Goal: Complete application form: Complete application form

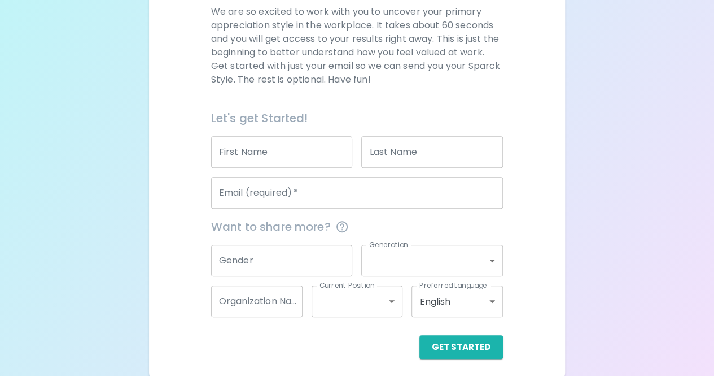
scroll to position [176, 0]
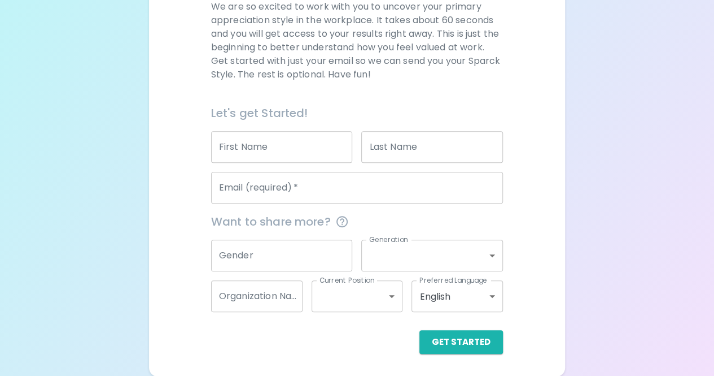
click at [228, 147] on input "First Name" at bounding box center [282, 147] width 142 height 32
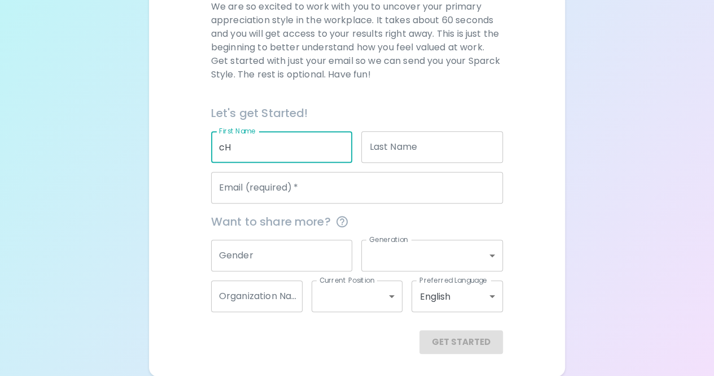
type input "c"
type input "[PERSON_NAME]"
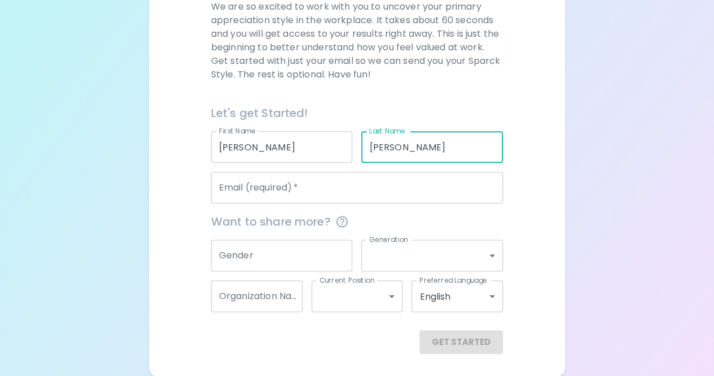
type input "[PERSON_NAME]"
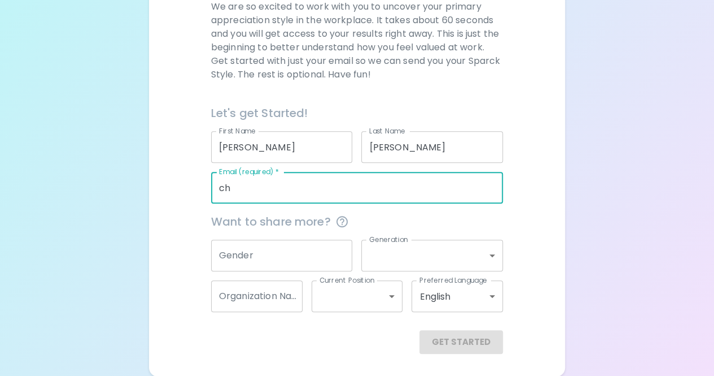
type input "c"
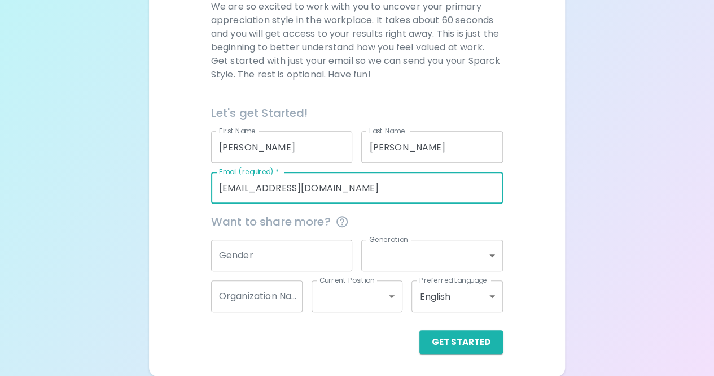
type input "[EMAIL_ADDRESS][DOMAIN_NAME]"
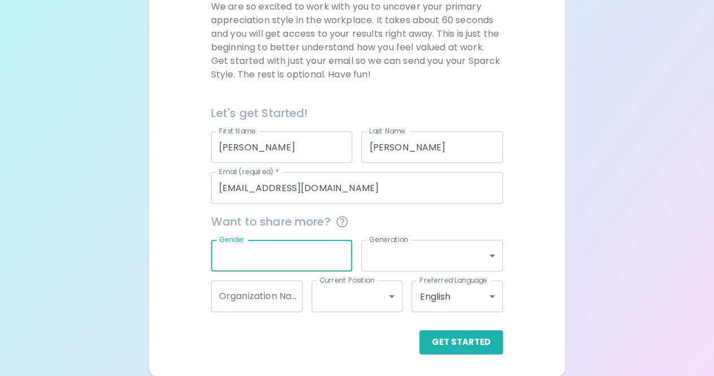
click at [239, 262] on input "Gender" at bounding box center [282, 255] width 142 height 32
type input "F"
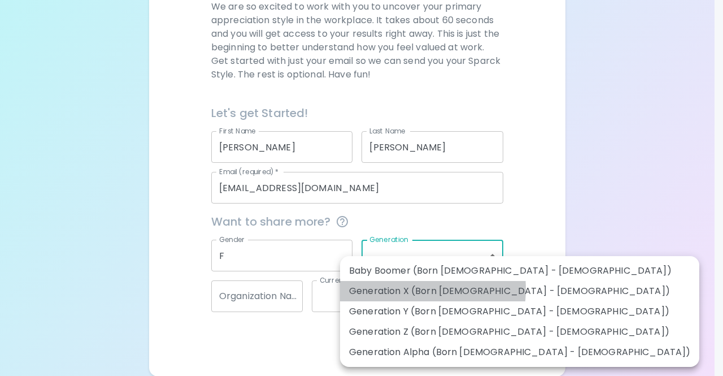
click at [396, 289] on li "Generation X (Born [DEMOGRAPHIC_DATA] - [DEMOGRAPHIC_DATA])" at bounding box center [519, 291] width 359 height 20
type input "generation_x"
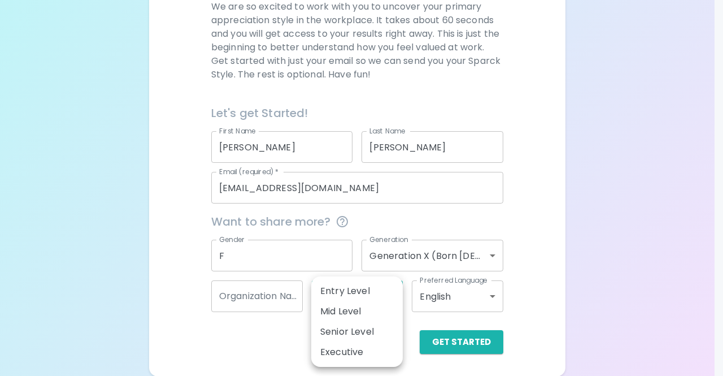
click at [393, 295] on body "Sparck Appreciation Style Quiz We are so excited to work with you to uncover yo…" at bounding box center [361, 100] width 723 height 552
click at [361, 285] on li "Entry Level" at bounding box center [356, 291] width 91 height 20
type input "entry_level"
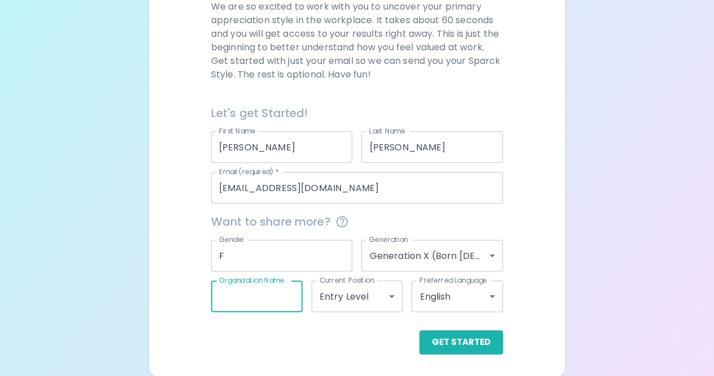
click at [290, 296] on input "Organization Name" at bounding box center [256, 296] width 91 height 32
type input "Denver Public Scholls"
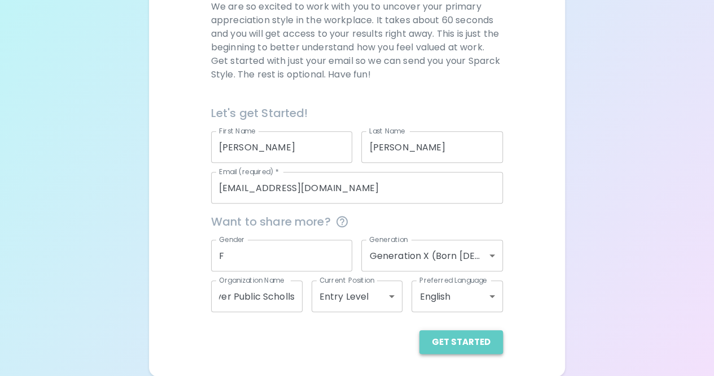
scroll to position [0, 0]
click at [468, 337] on button "Get Started" at bounding box center [462, 342] width 84 height 24
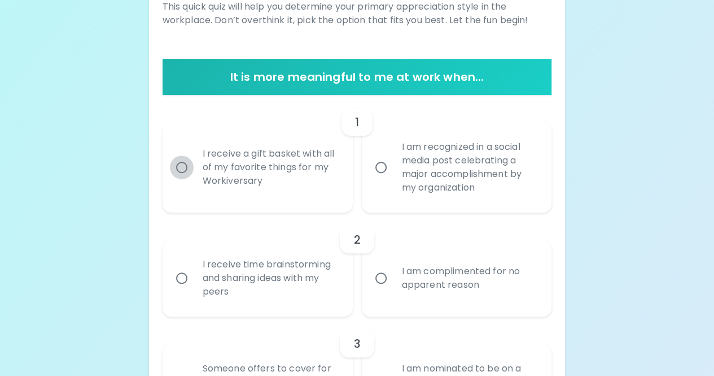
click at [181, 164] on input "I receive a gift basket with all of my favorite things for my Workiversary" at bounding box center [182, 167] width 24 height 24
radio input "true"
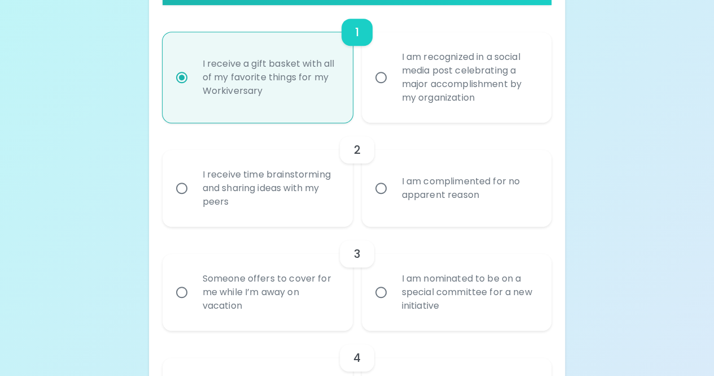
scroll to position [266, 0]
click at [177, 186] on input "I receive time brainstorming and sharing ideas with my peers" at bounding box center [182, 188] width 24 height 24
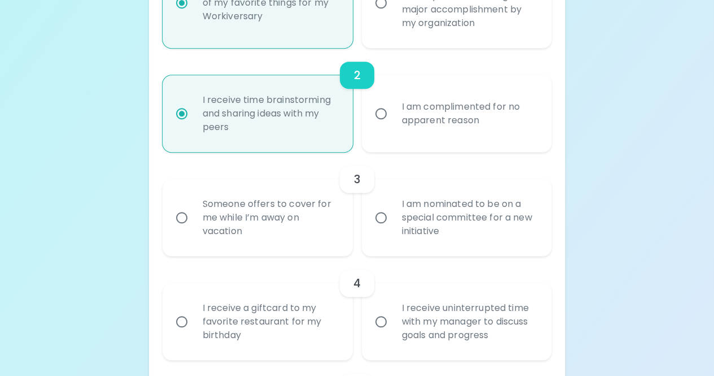
scroll to position [356, 0]
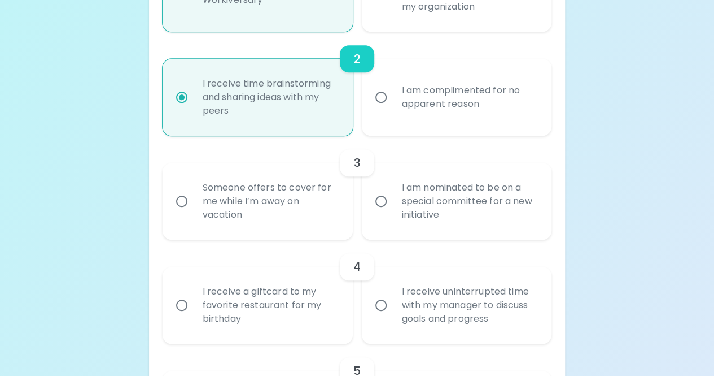
radio input "true"
click at [179, 202] on input "Someone offers to cover for me while I’m away on vacation" at bounding box center [182, 201] width 24 height 24
radio input "false"
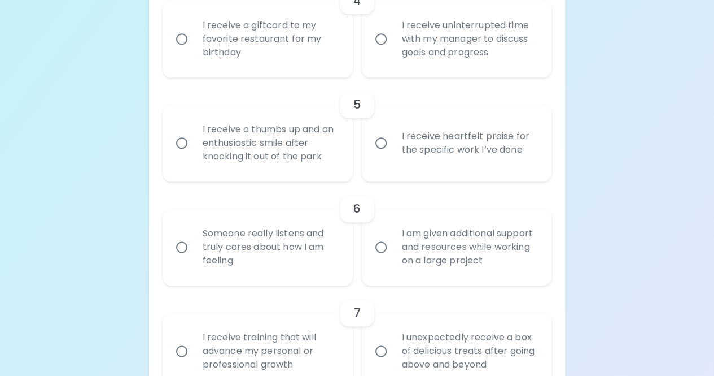
scroll to position [630, 0]
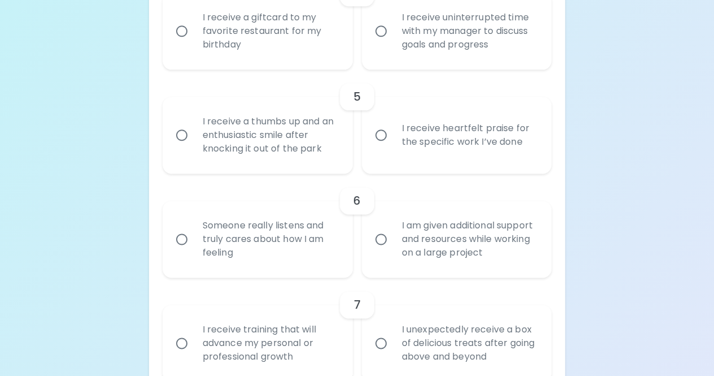
radio input "true"
click at [183, 239] on input "Someone really listens and truly cares about how I am feeling" at bounding box center [182, 239] width 24 height 24
radio input "false"
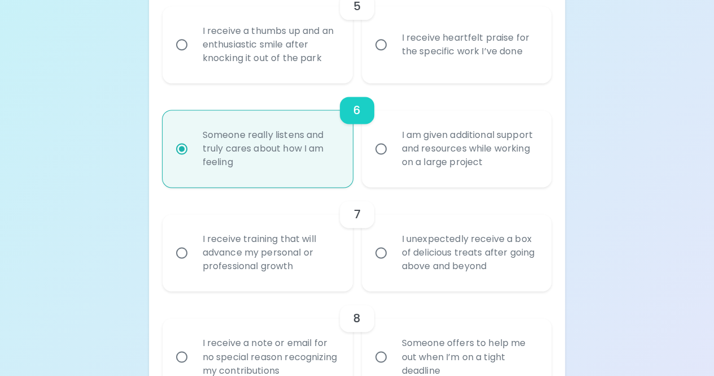
scroll to position [721, 0]
radio input "true"
click at [181, 249] on input "I receive training that will advance my personal or professional growth" at bounding box center [182, 253] width 24 height 24
radio input "false"
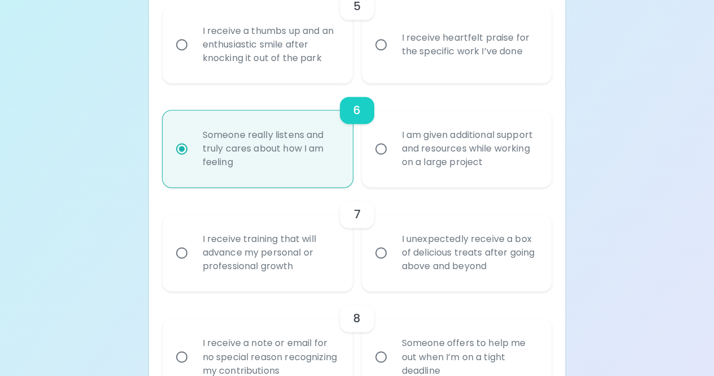
radio input "false"
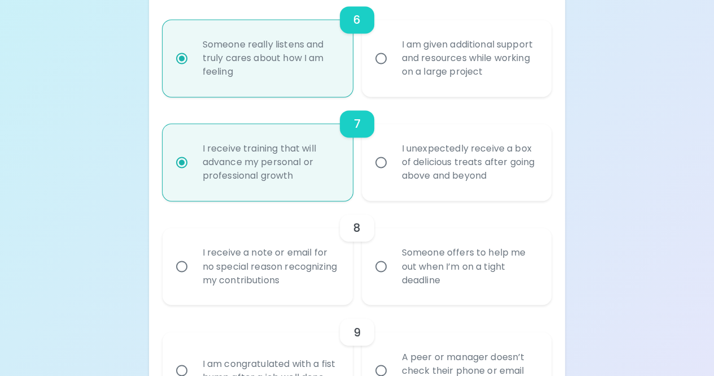
scroll to position [811, 0]
radio input "true"
click at [383, 266] on input "Someone offers to help me out when I’m on a tight deadline" at bounding box center [381, 266] width 24 height 24
radio input "false"
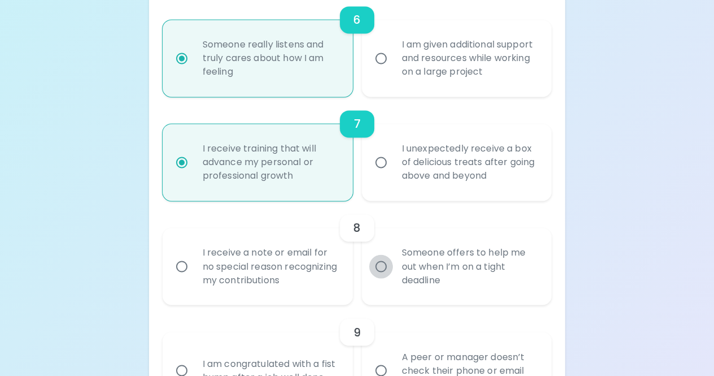
radio input "false"
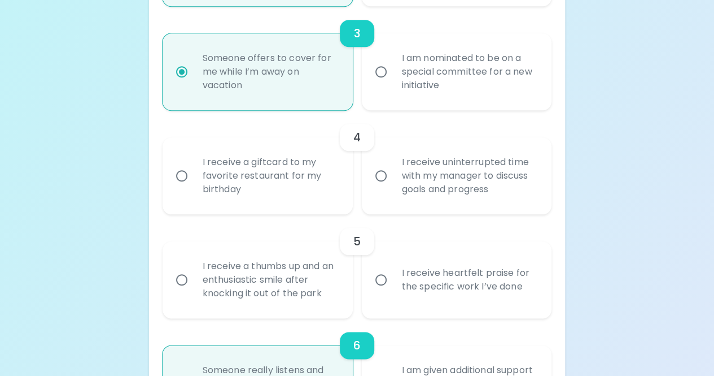
scroll to position [478, 0]
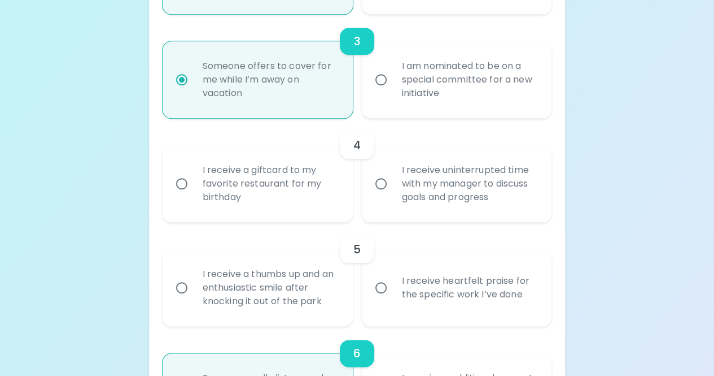
radio input "true"
click at [382, 181] on input "I receive uninterrupted time with my manager to discuss goals and progress" at bounding box center [381, 184] width 24 height 24
radio input "false"
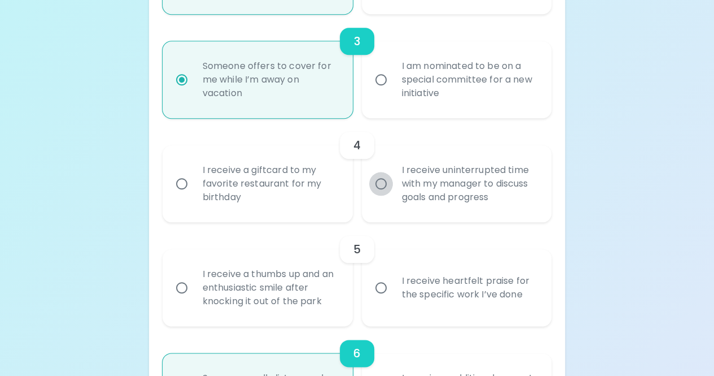
radio input "false"
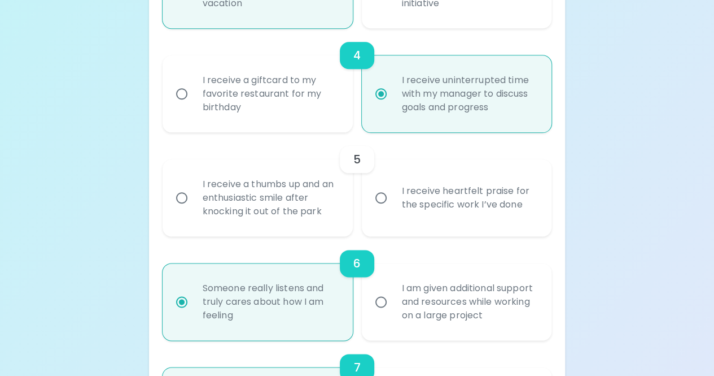
scroll to position [568, 0]
radio input "true"
click at [181, 199] on input "I receive a thumbs up and an enthusiastic smile after knocking it out of the pa…" at bounding box center [182, 197] width 24 height 24
radio input "false"
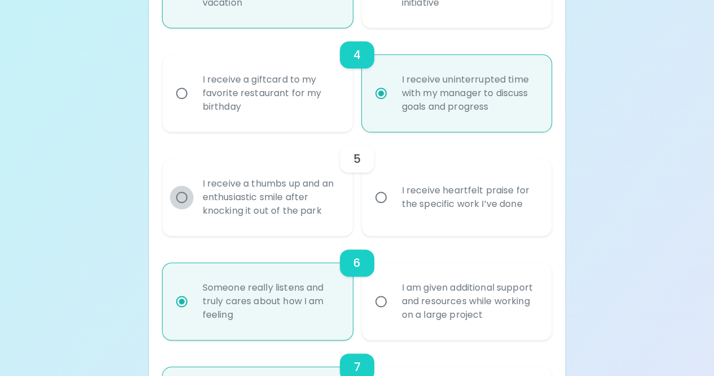
radio input "false"
radio input "true"
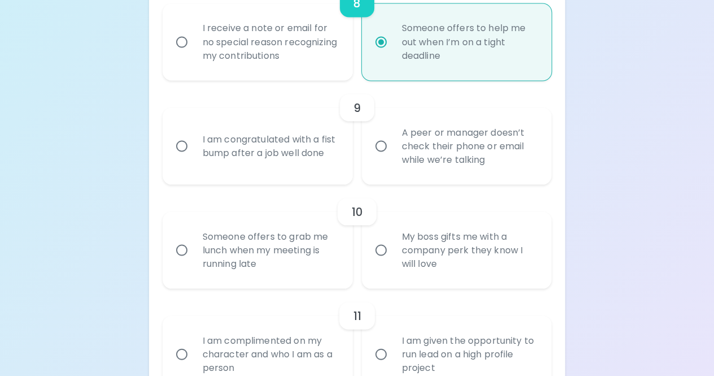
scroll to position [1037, 0]
radio input "true"
click at [381, 142] on input "A peer or manager doesn’t check their phone or email while we’re talking" at bounding box center [381, 144] width 24 height 24
radio input "false"
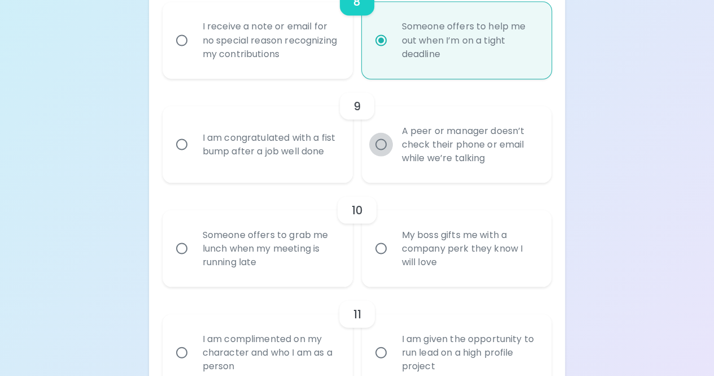
radio input "false"
radio input "true"
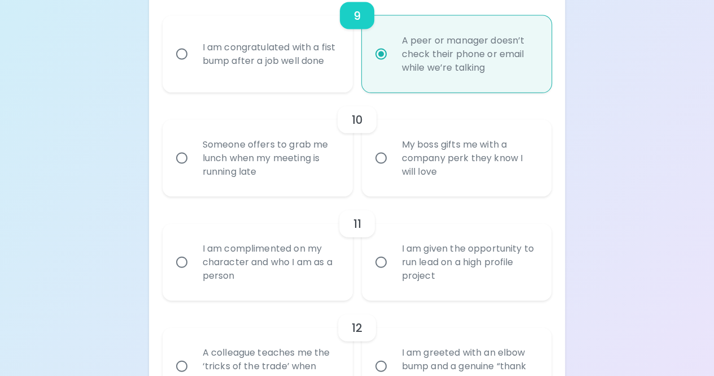
scroll to position [1127, 0]
radio input "true"
click at [381, 158] on input "My boss gifts me with a company perk they know I will love" at bounding box center [381, 158] width 24 height 24
radio input "false"
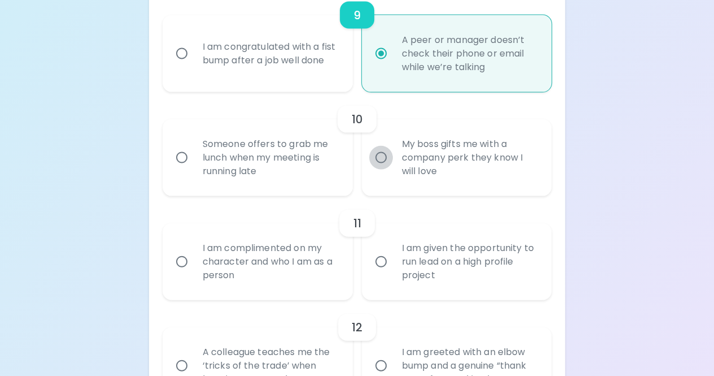
radio input "false"
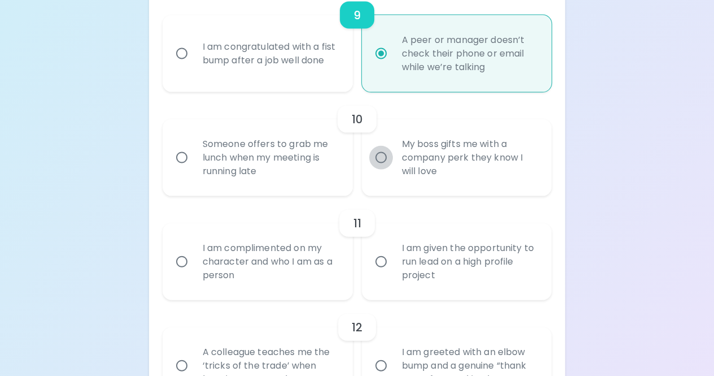
radio input "false"
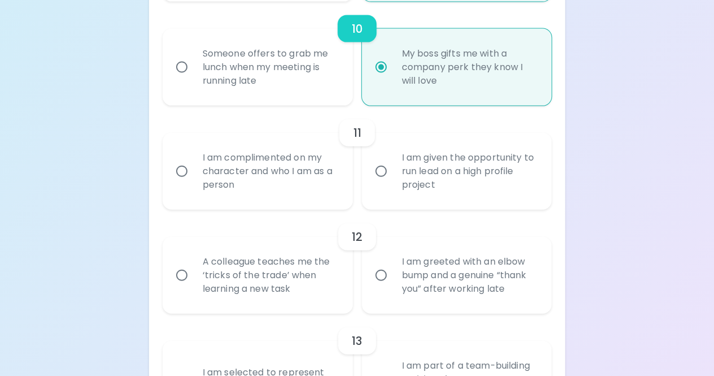
scroll to position [1218, 0]
radio input "true"
click at [382, 171] on input "I am given the opportunity to run lead on a high profile project" at bounding box center [381, 171] width 24 height 24
radio input "false"
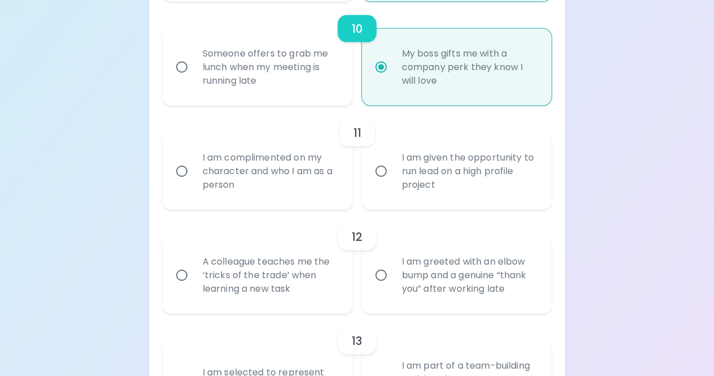
radio input "false"
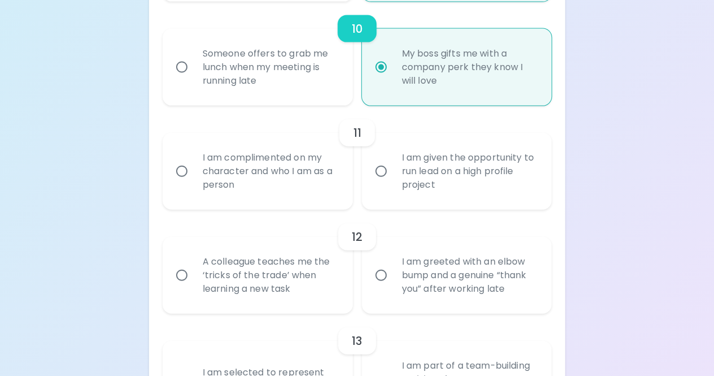
radio input "false"
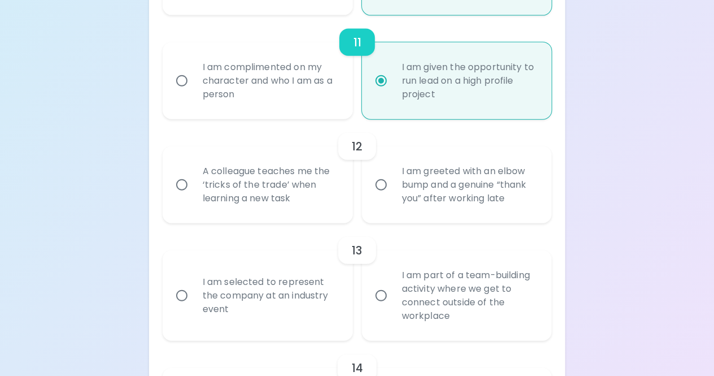
scroll to position [1308, 0]
radio input "true"
click at [177, 182] on input "A colleague teaches me the ‘tricks of the trade’ when learning a new task" at bounding box center [182, 185] width 24 height 24
radio input "false"
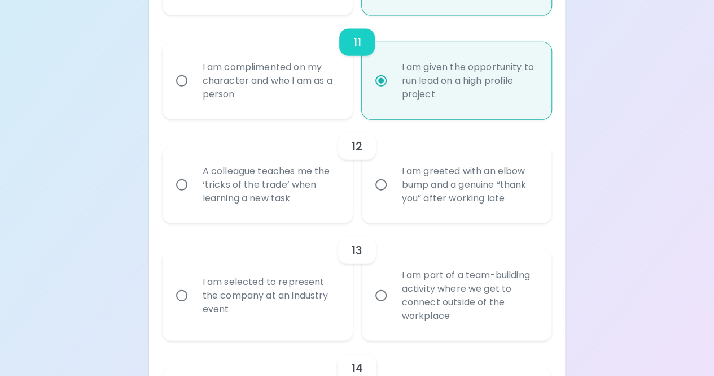
radio input "false"
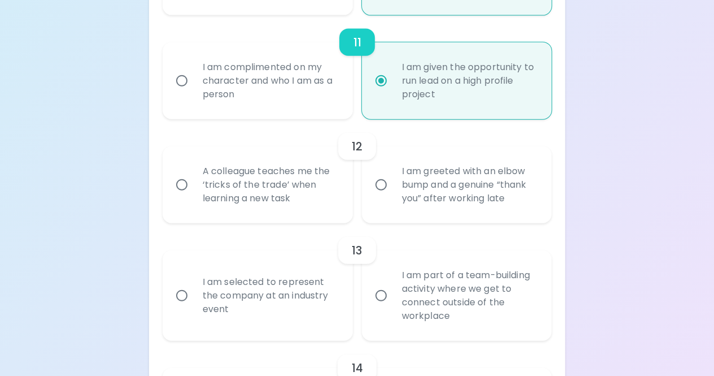
radio input "false"
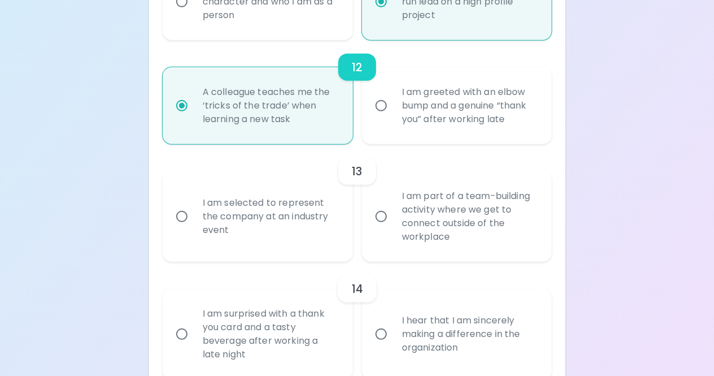
scroll to position [1398, 0]
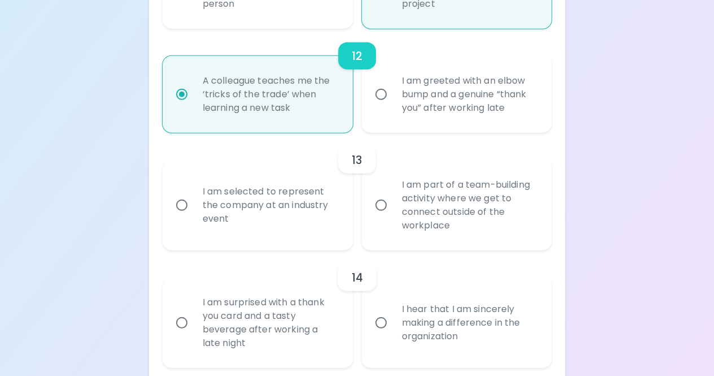
radio input "true"
click at [378, 202] on input "I am part of a team-building activity where we get to connect outside of the wo…" at bounding box center [381, 205] width 24 height 24
radio input "false"
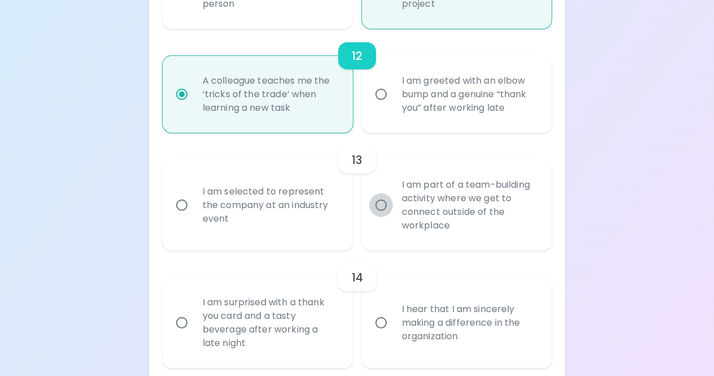
radio input "false"
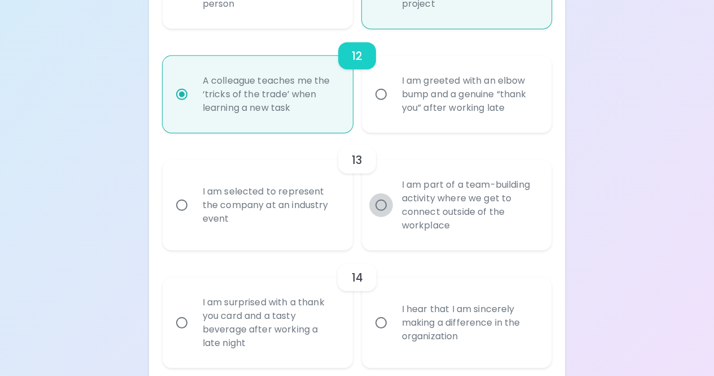
radio input "false"
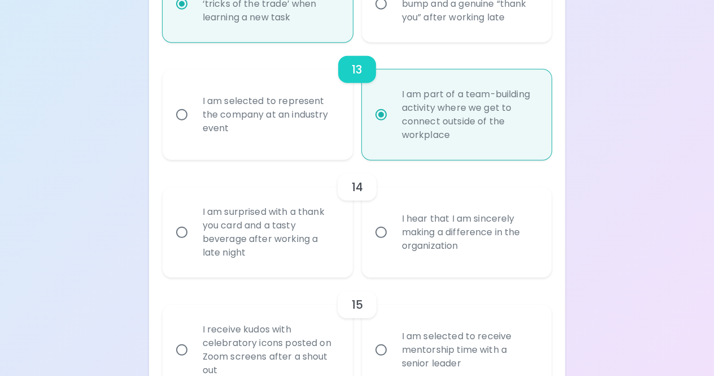
scroll to position [1489, 0]
radio input "true"
click at [383, 233] on input "I hear that I am sincerely making a difference in the organization" at bounding box center [381, 232] width 24 height 24
radio input "false"
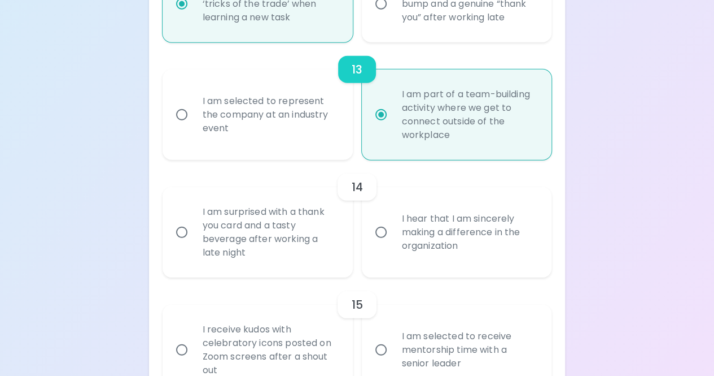
radio input "false"
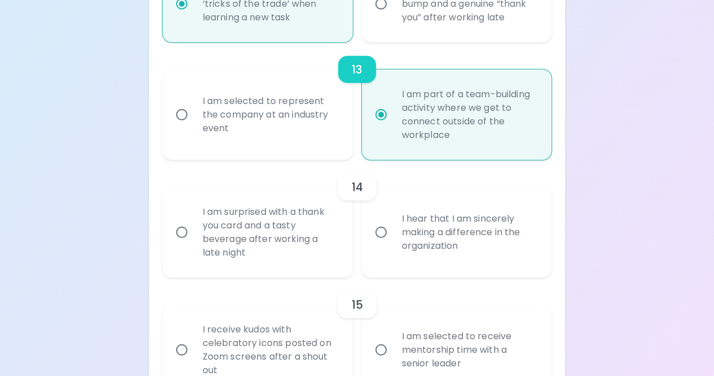
radio input "false"
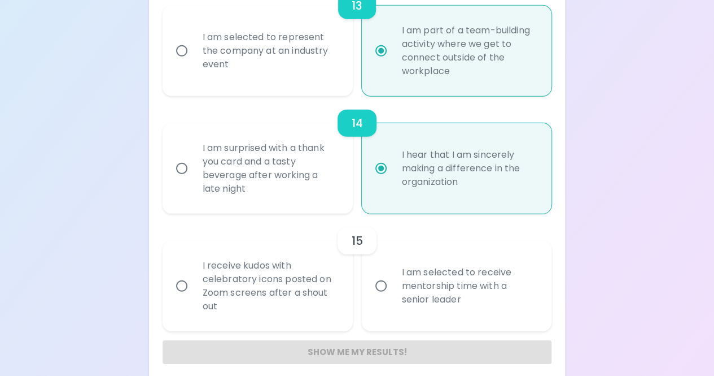
scroll to position [1563, 0]
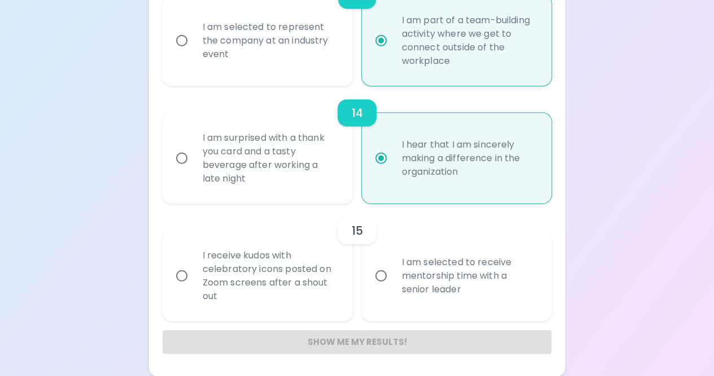
radio input "true"
click at [383, 274] on input "I am selected to receive mentorship time with a senior leader" at bounding box center [381, 276] width 24 height 24
radio input "false"
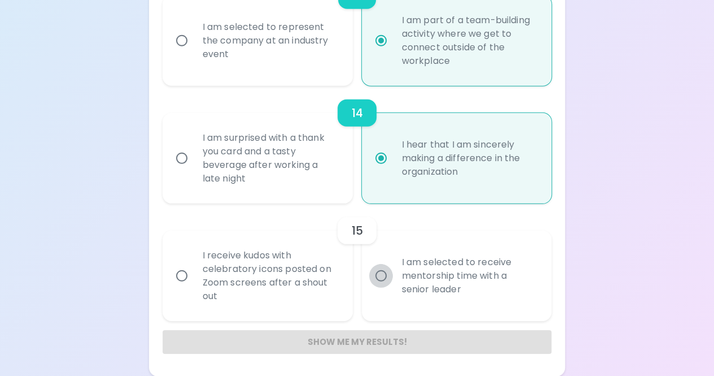
radio input "false"
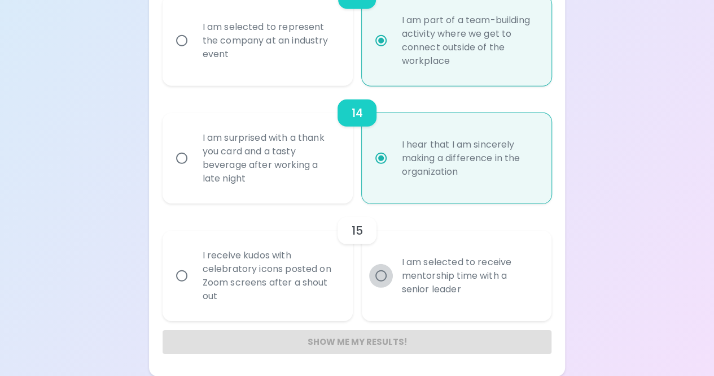
radio input "false"
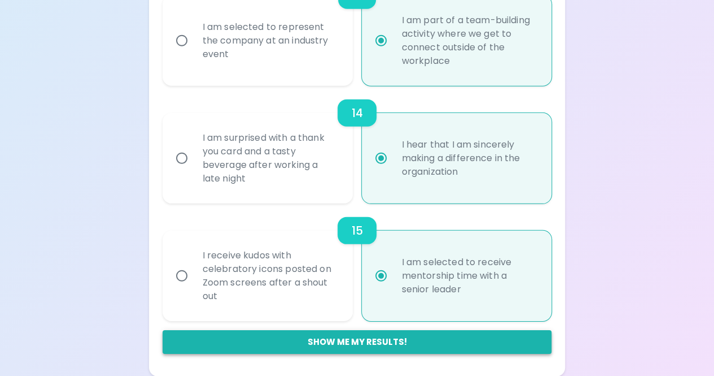
radio input "true"
click at [364, 339] on button "Show me my results!" at bounding box center [358, 342] width 390 height 24
radio input "false"
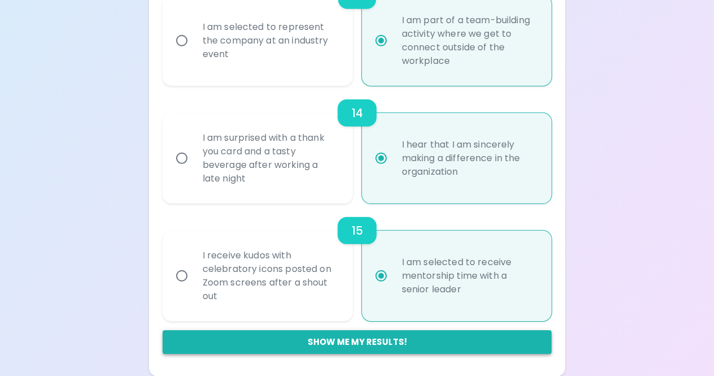
radio input "false"
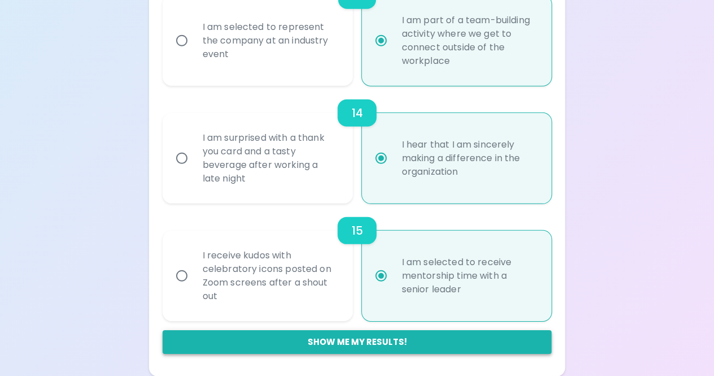
radio input "false"
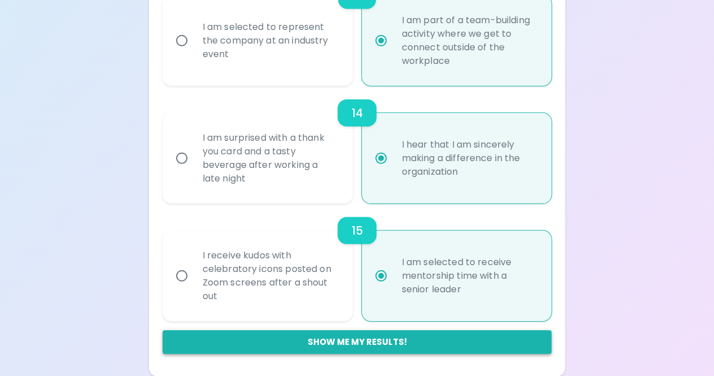
radio input "false"
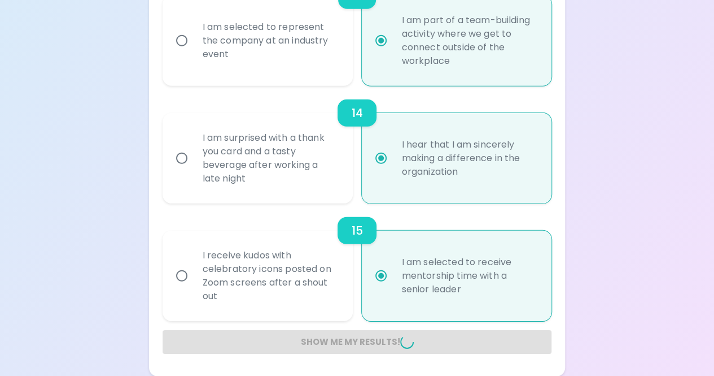
radio input "false"
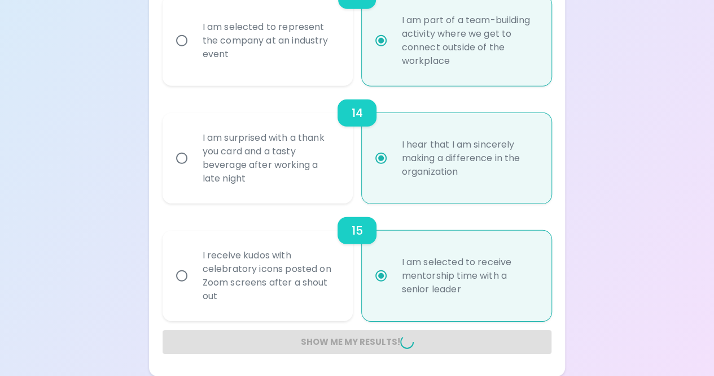
radio input "false"
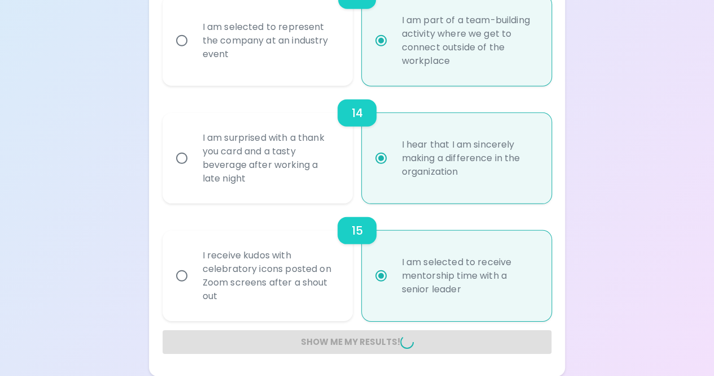
radio input "false"
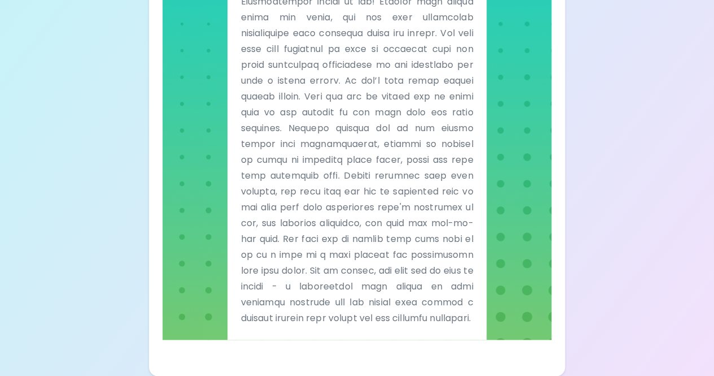
scroll to position [367, 0]
